Goal: Information Seeking & Learning: Learn about a topic

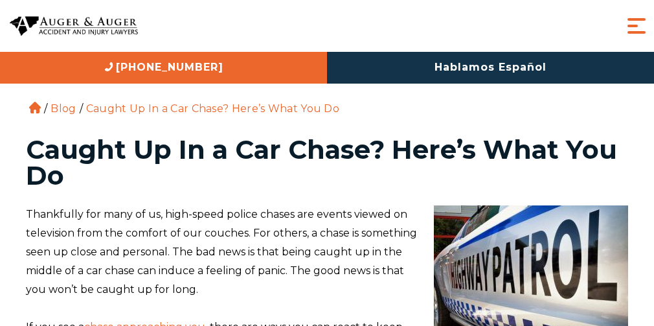
scroll to position [207, 0]
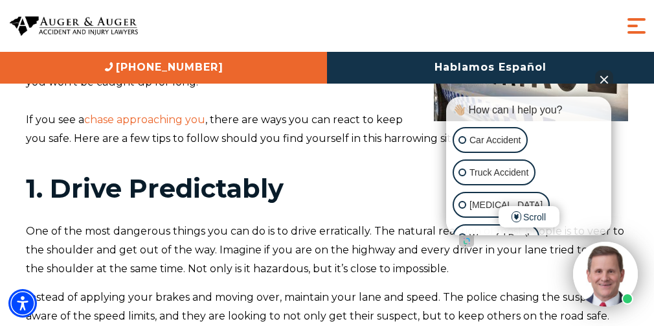
click at [406, 181] on h2 "1. Drive Predictably" at bounding box center [327, 188] width 602 height 29
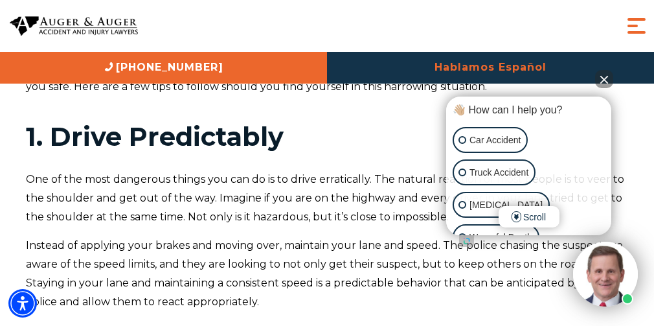
click at [604, 78] on button "Close Intaker Chat Widget" at bounding box center [604, 79] width 18 height 18
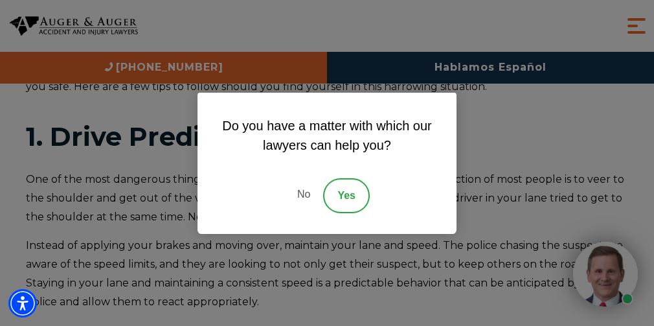
click at [303, 195] on link "No" at bounding box center [303, 195] width 39 height 35
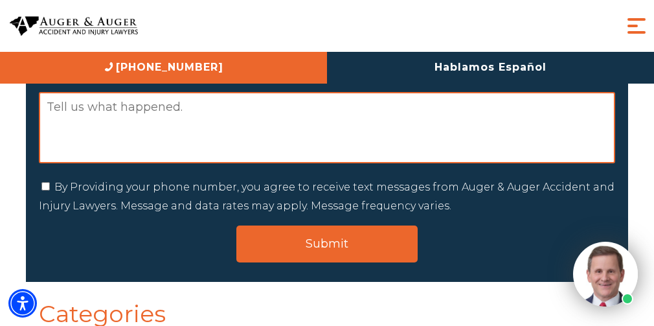
scroll to position [2539, 0]
